Goal: Navigation & Orientation: Find specific page/section

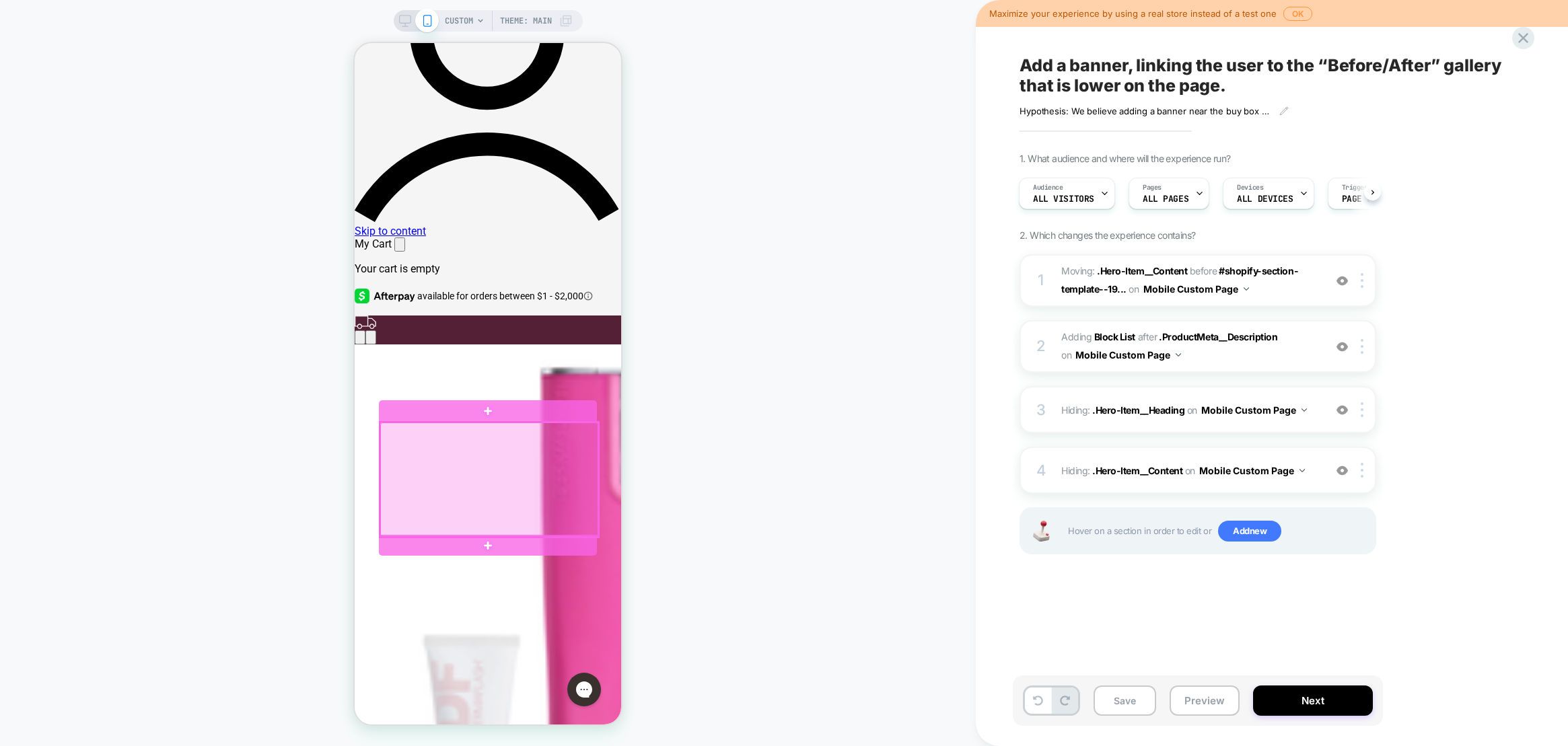
scroll to position [593, 0]
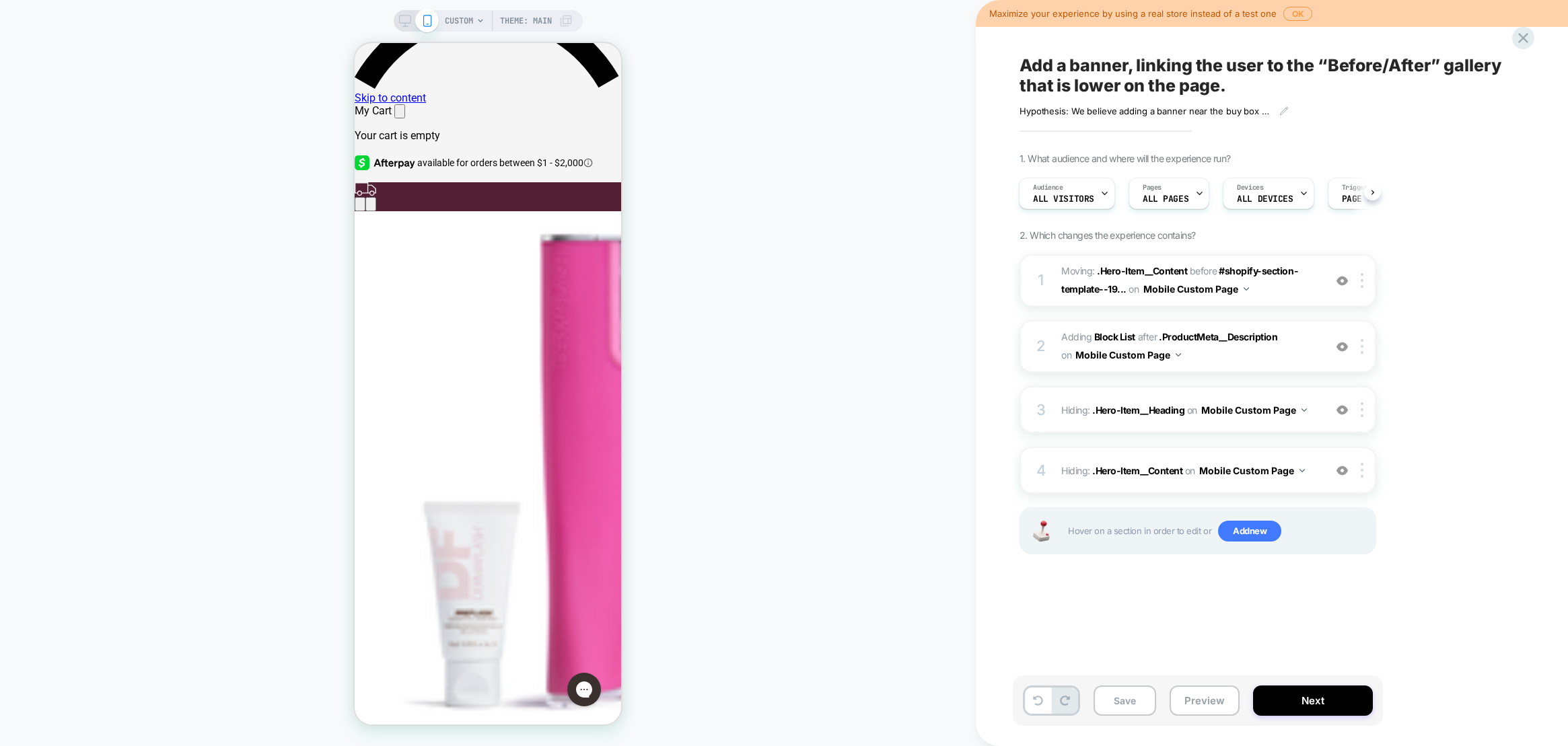
click at [407, 24] on icon at bounding box center [405, 21] width 12 height 12
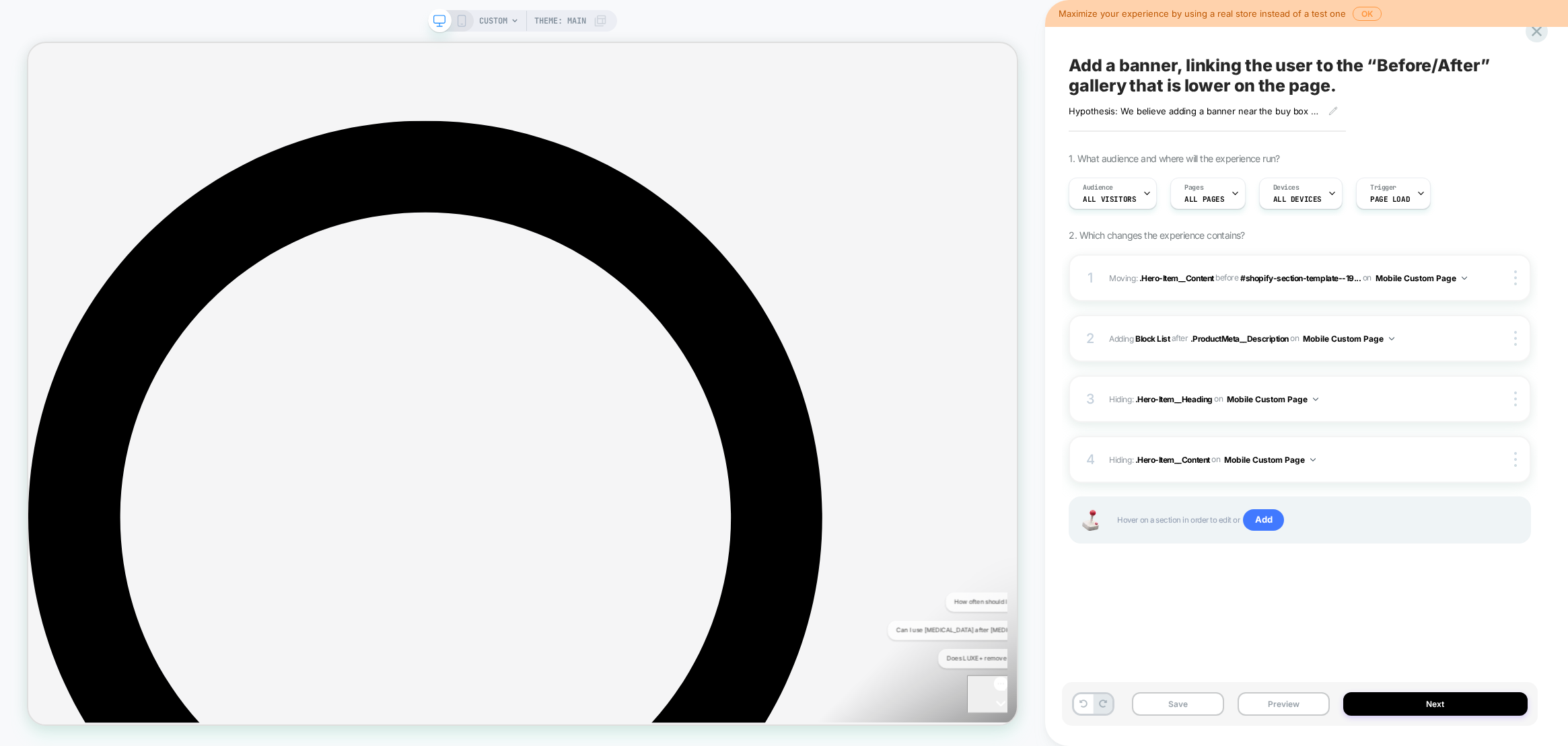
click at [461, 19] on icon at bounding box center [462, 21] width 12 height 12
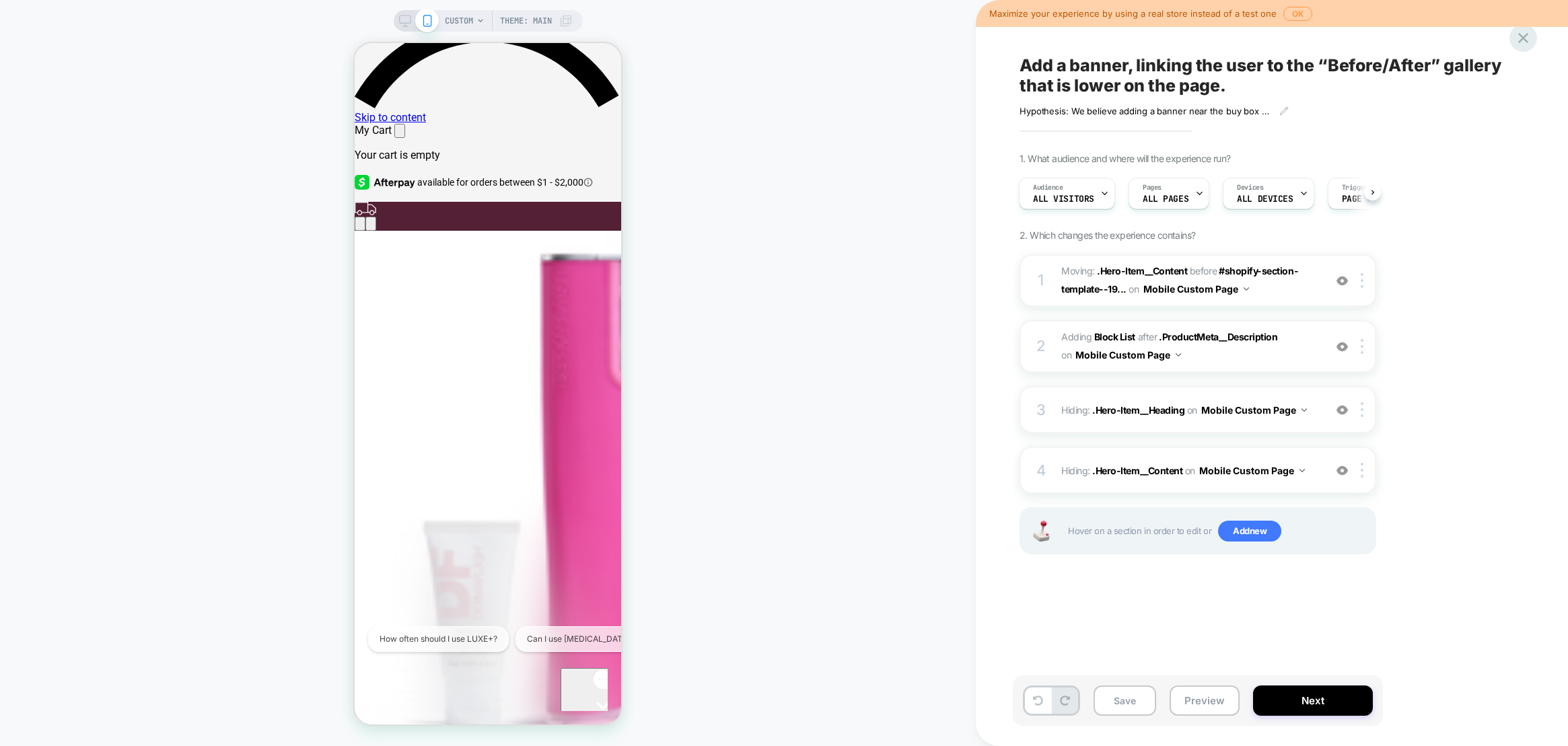
click at [1517, 40] on icon at bounding box center [1523, 38] width 19 height 19
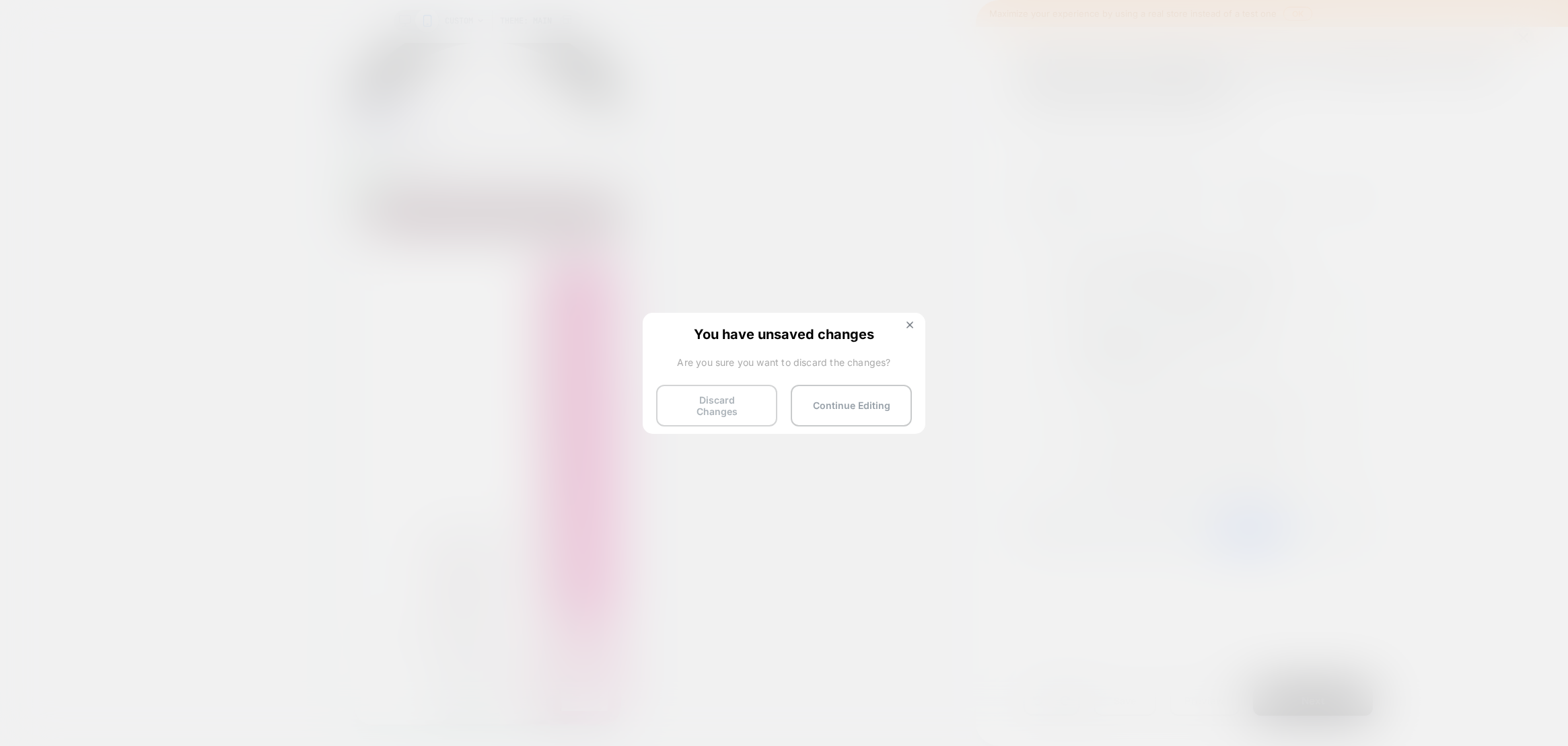
click at [724, 406] on button "Discard Changes" at bounding box center [716, 405] width 121 height 41
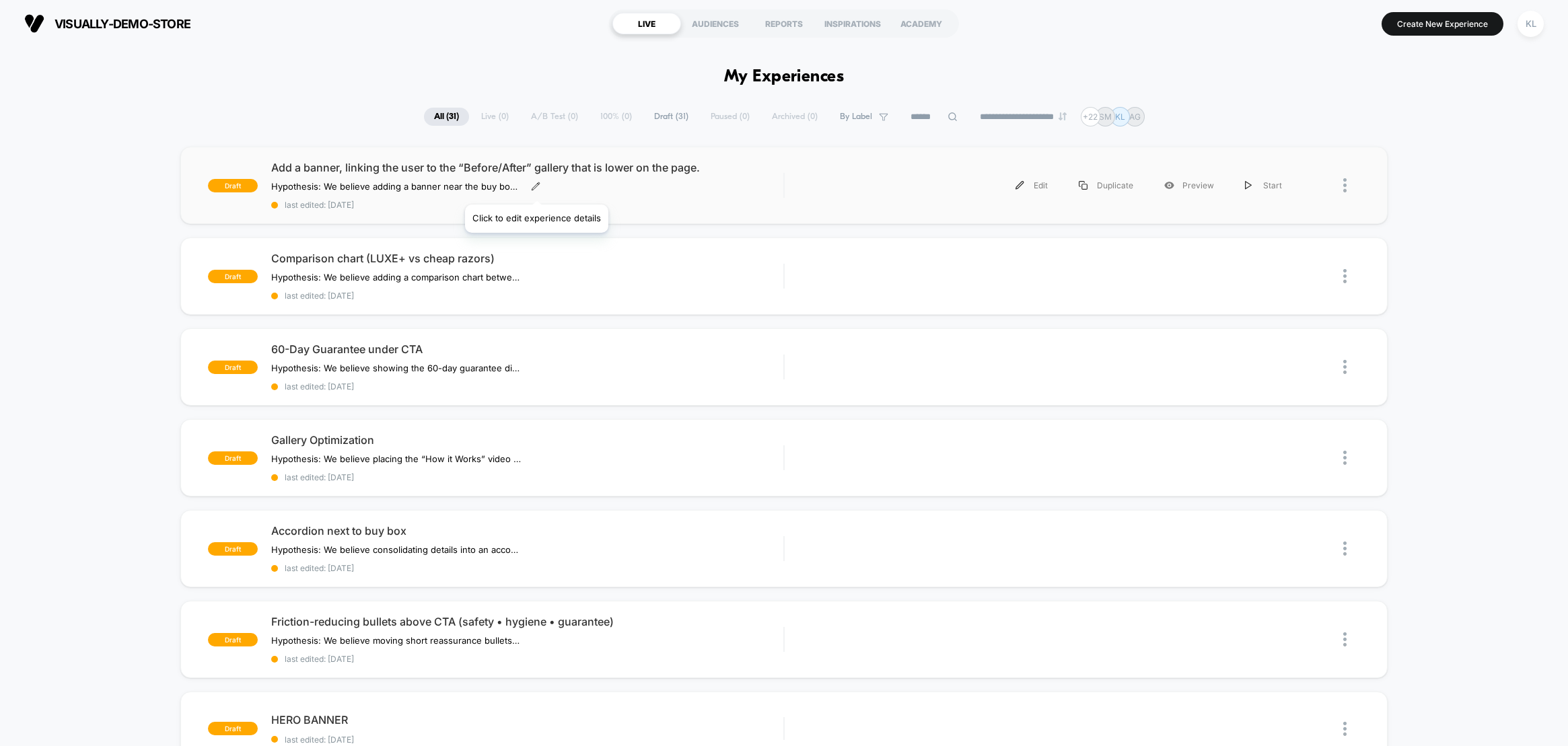
click at [535, 187] on icon at bounding box center [535, 186] width 9 height 9
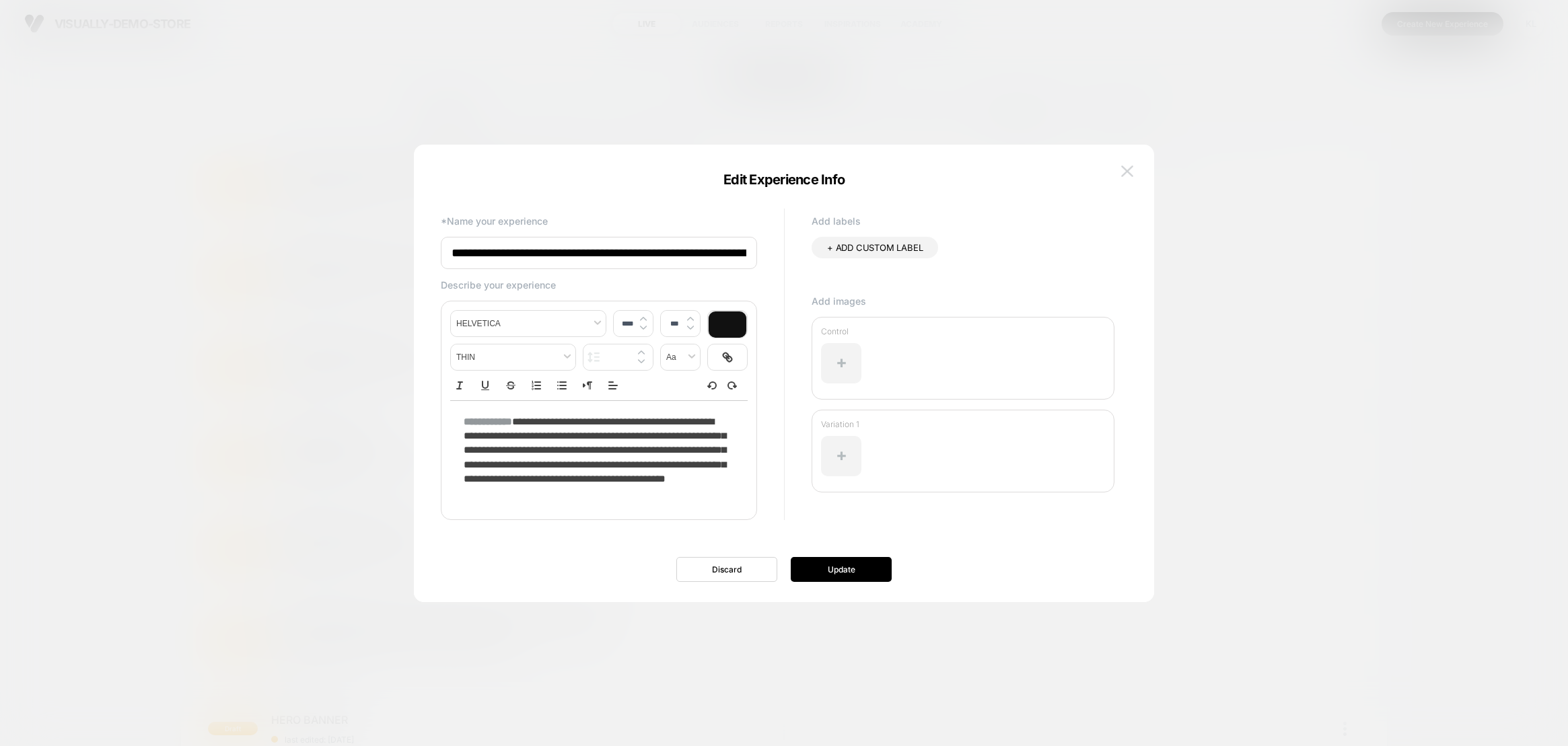
click at [1130, 165] on img at bounding box center [1127, 171] width 12 height 12
